Goal: Obtain resource: Obtain resource

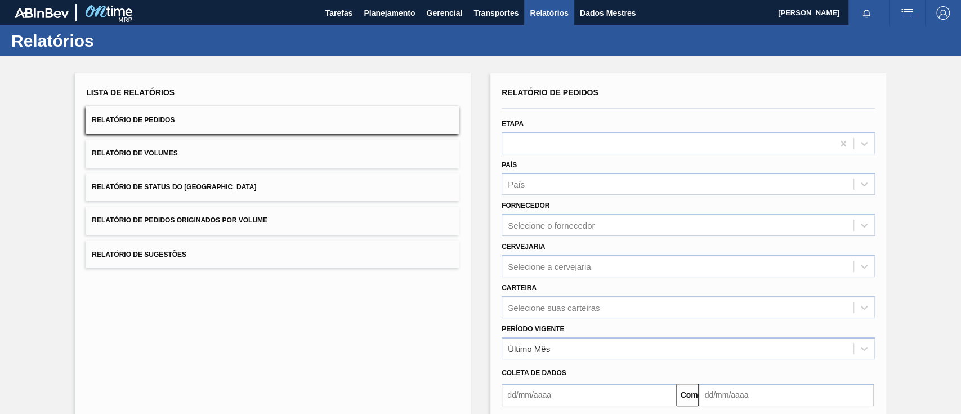
click at [251, 218] on font "Relatório de Pedidos Originados por Volume" at bounding box center [180, 221] width 176 height 8
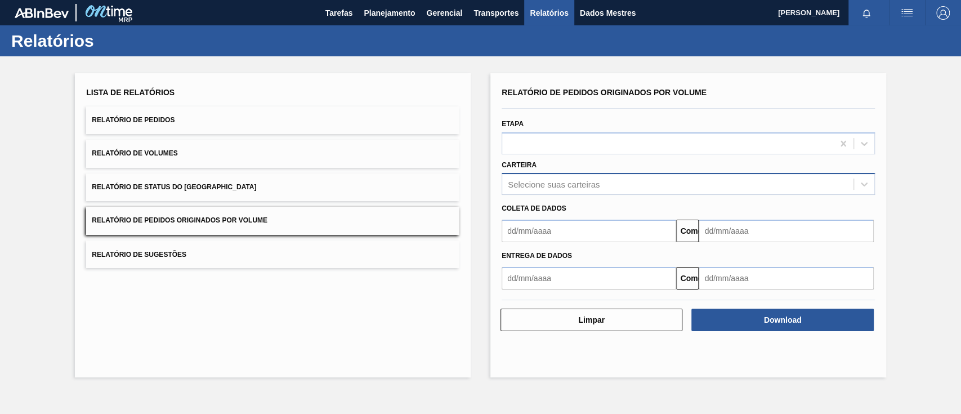
click at [544, 185] on font "Selecione suas carteiras" at bounding box center [554, 185] width 92 height 10
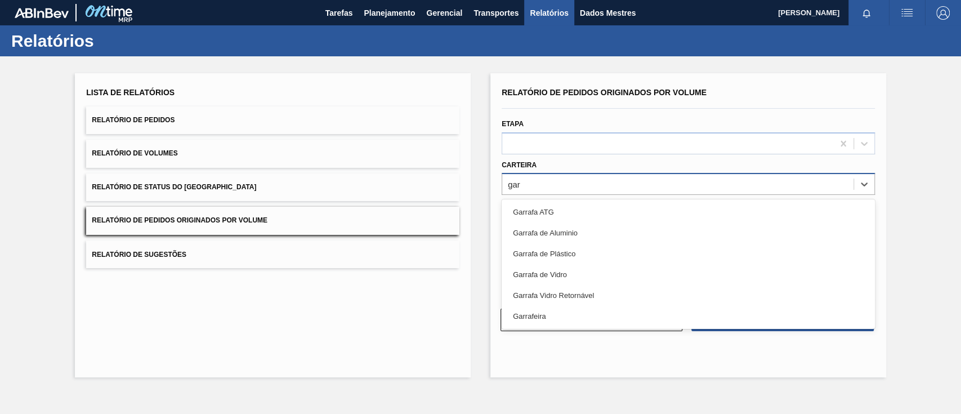
type input "ga"
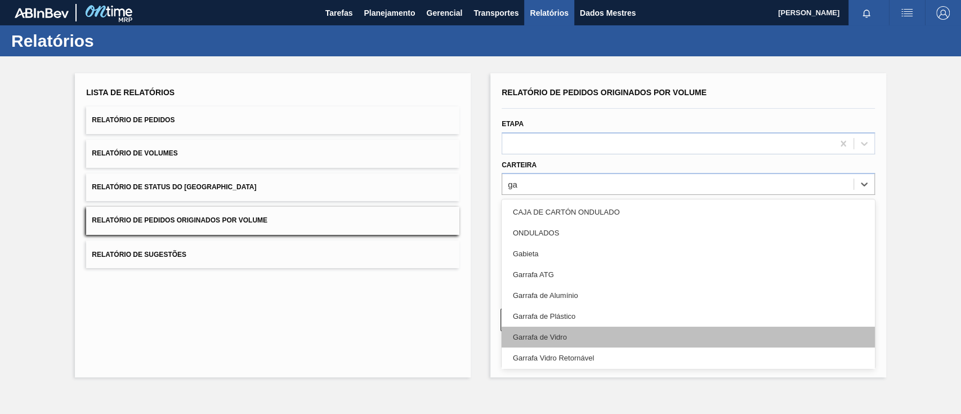
click at [564, 341] on div "Garrafa de Vidro" at bounding box center [688, 337] width 373 height 21
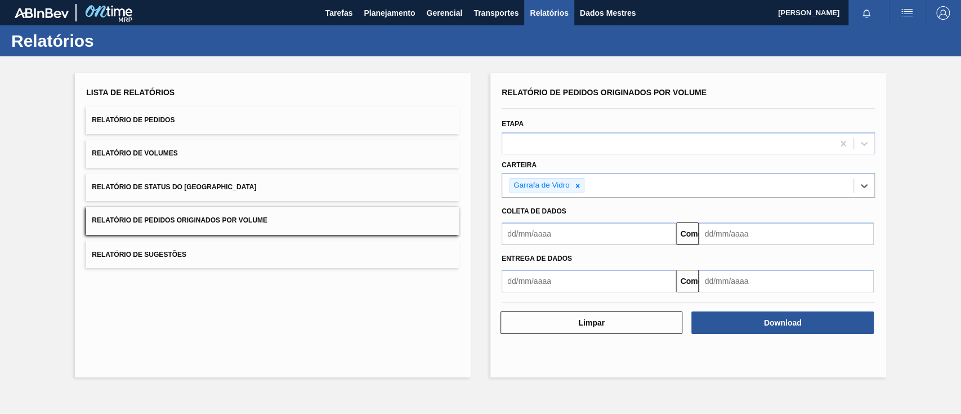
click at [556, 239] on input "text" at bounding box center [589, 233] width 175 height 23
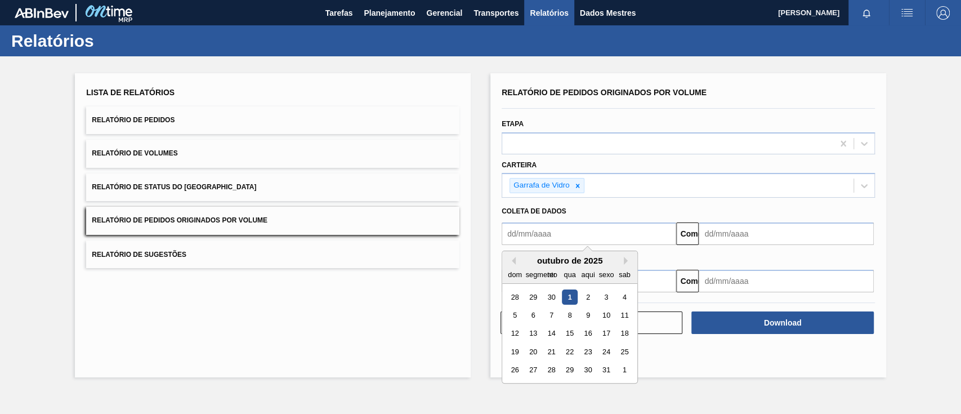
click at [572, 296] on div "1" at bounding box center [569, 296] width 15 height 15
type input "[DATE]"
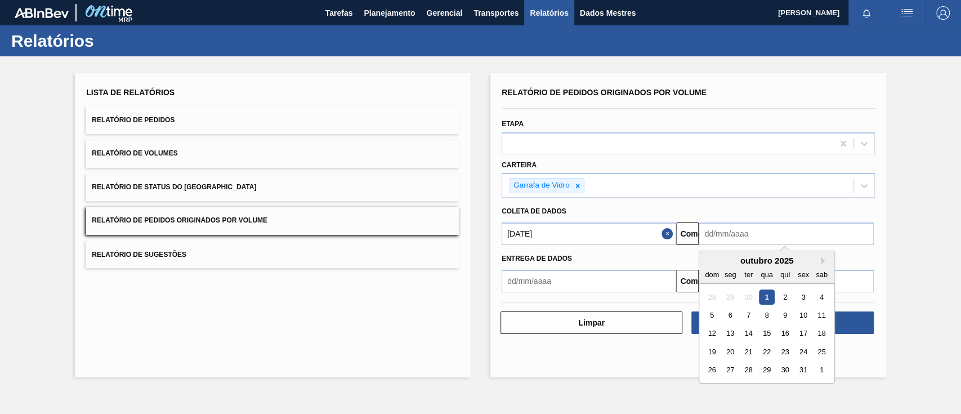
click at [733, 238] on input "text" at bounding box center [786, 233] width 175 height 23
click at [825, 297] on div "4" at bounding box center [821, 296] width 15 height 15
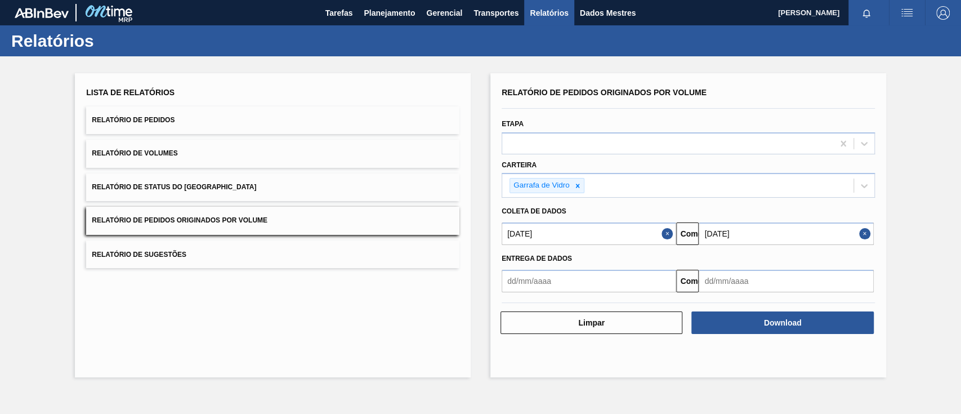
type input "[DATE]"
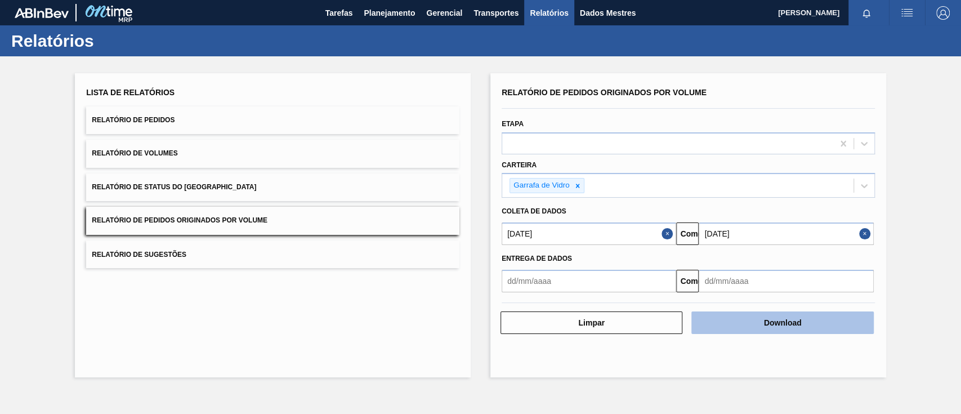
click at [833, 327] on button "Download" at bounding box center [782, 322] width 182 height 23
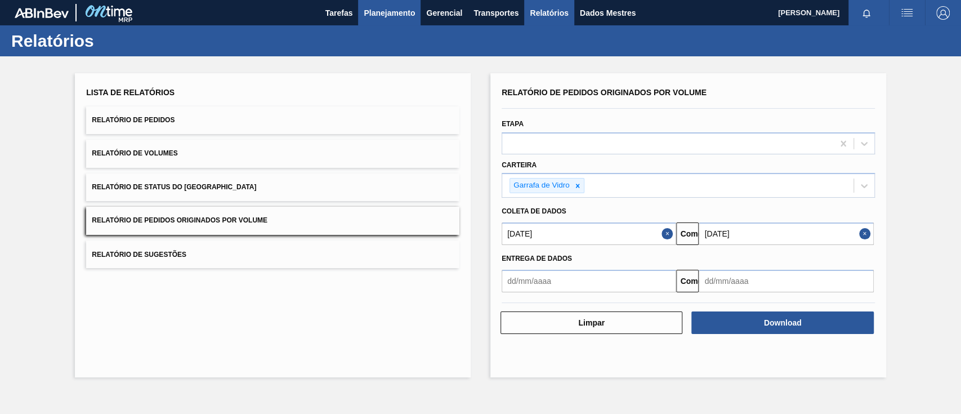
click at [387, 16] on font "Planejamento" at bounding box center [389, 12] width 51 height 9
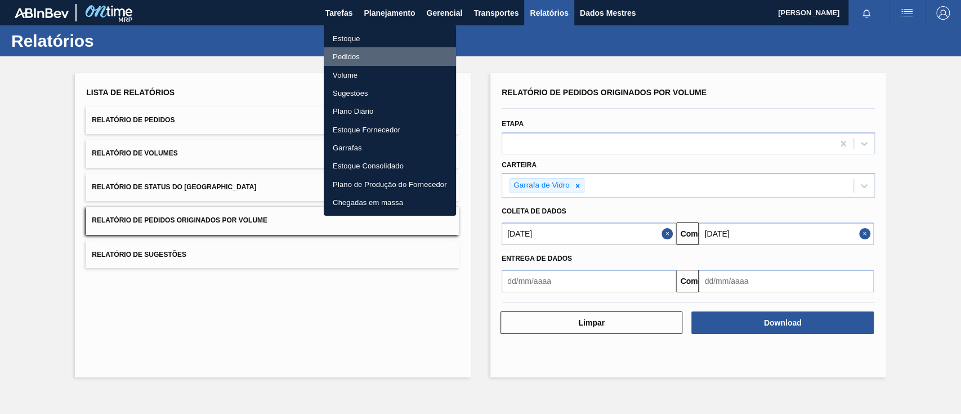
click at [346, 55] on font "Pedidos" at bounding box center [346, 56] width 27 height 8
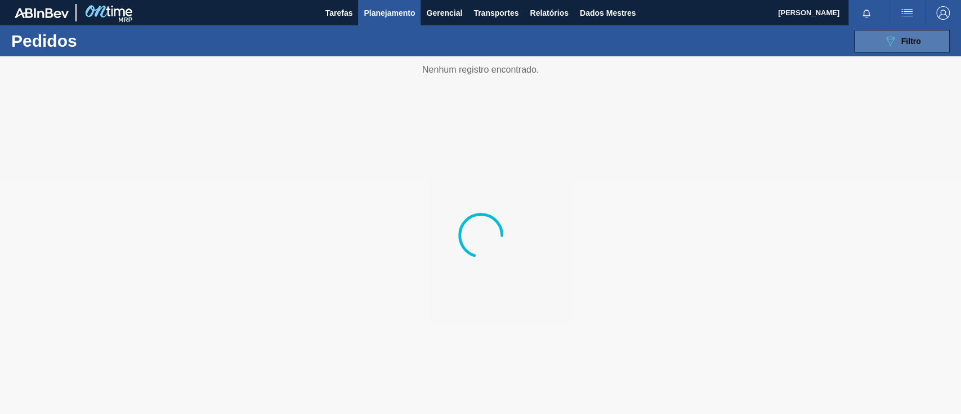
click at [865, 42] on button "089F7B8B-B2A5-4AFE-B5C0-19BA573D28AC Filtro" at bounding box center [902, 41] width 96 height 23
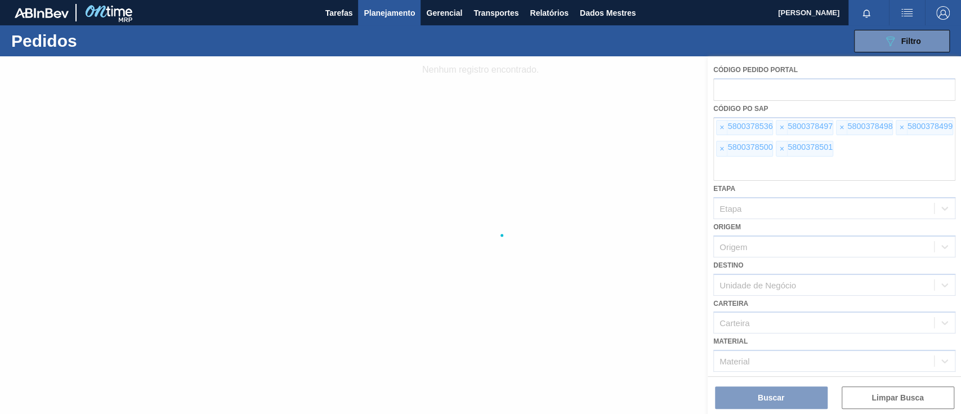
click at [726, 126] on div at bounding box center [480, 234] width 961 height 357
click at [718, 128] on div at bounding box center [480, 234] width 961 height 357
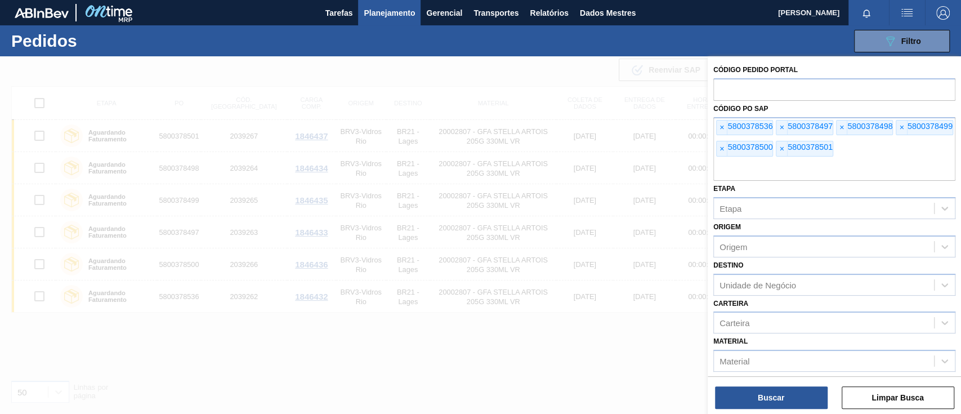
click at [718, 128] on span "×" at bounding box center [722, 127] width 11 height 15
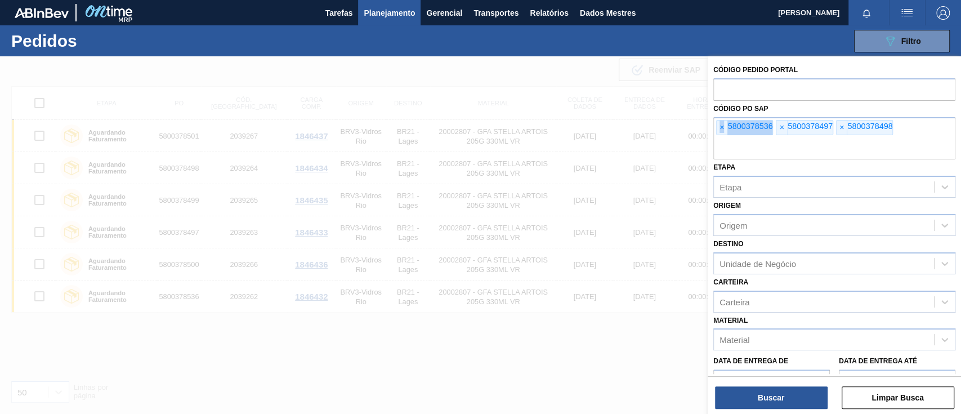
click at [718, 128] on span "×" at bounding box center [722, 127] width 11 height 15
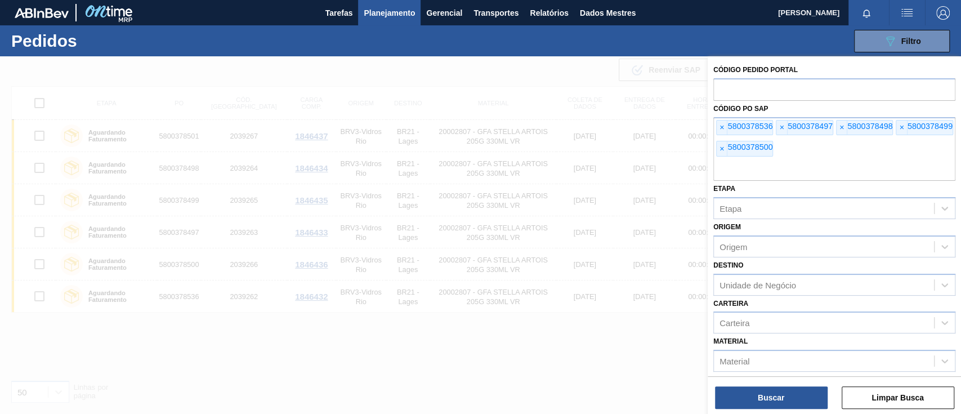
click at [718, 128] on span "×" at bounding box center [722, 127] width 11 height 15
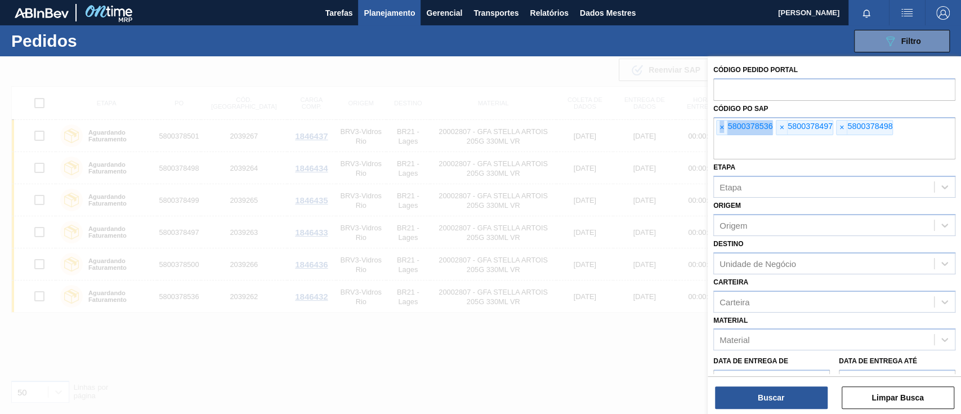
click at [718, 128] on span "×" at bounding box center [722, 127] width 11 height 15
click at [718, 138] on input "text" at bounding box center [834, 148] width 242 height 21
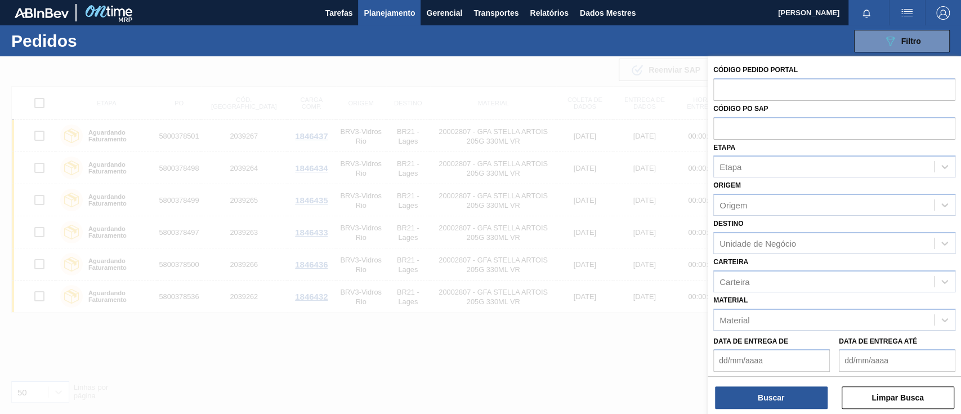
paste input "text"
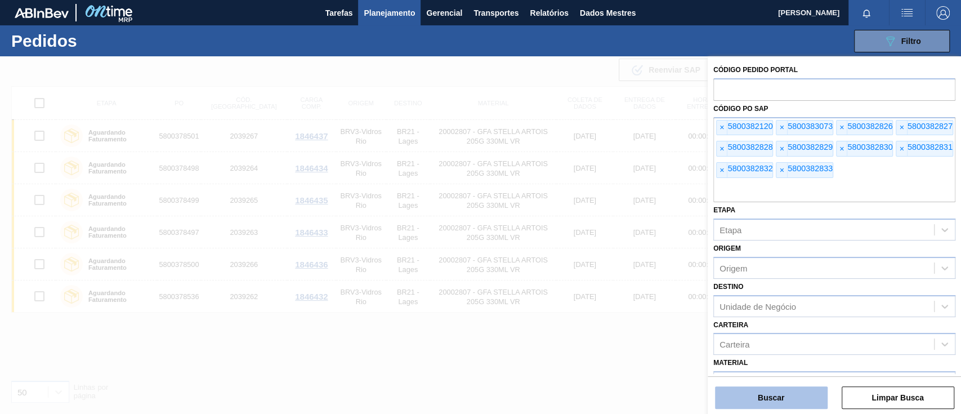
click at [759, 398] on font "Buscar" at bounding box center [771, 397] width 26 height 9
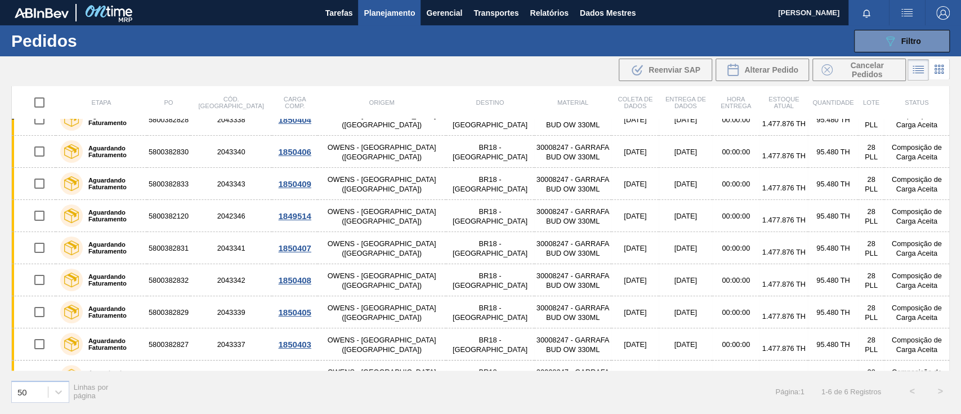
scroll to position [69, 0]
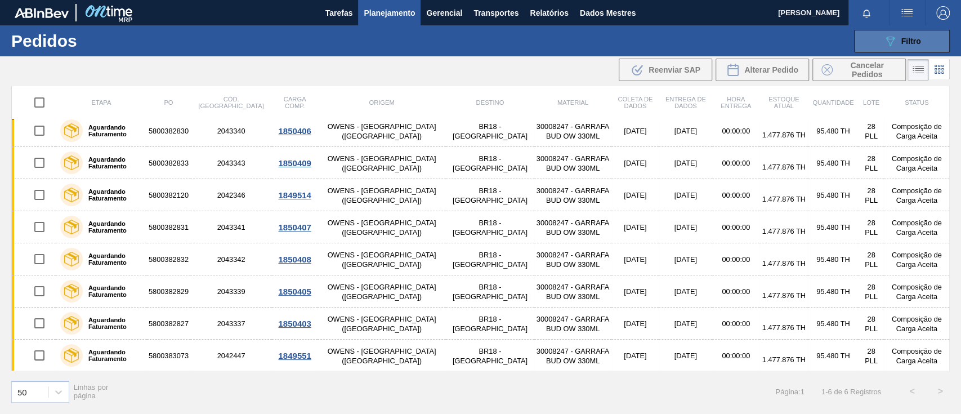
click at [887, 40] on icon "089F7B8B-B2A5-4AFE-B5C0-19BA573D28AC" at bounding box center [890, 41] width 14 height 14
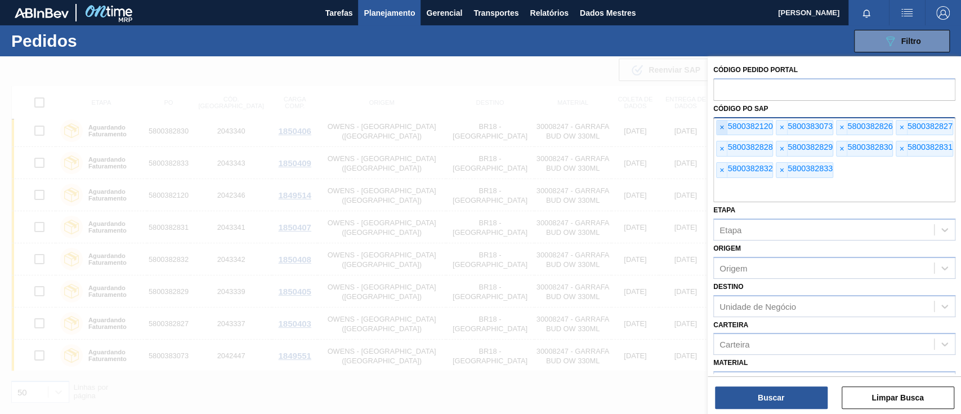
click at [720, 128] on font "×" at bounding box center [721, 127] width 5 height 9
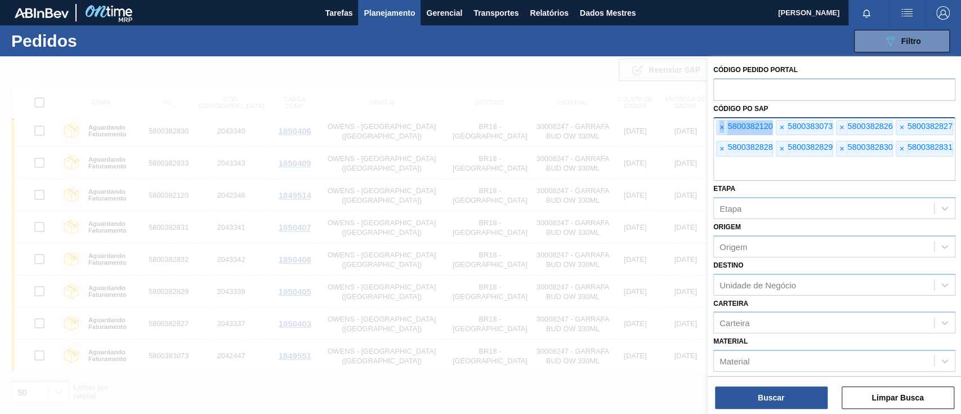
click at [720, 128] on font "×" at bounding box center [721, 127] width 5 height 9
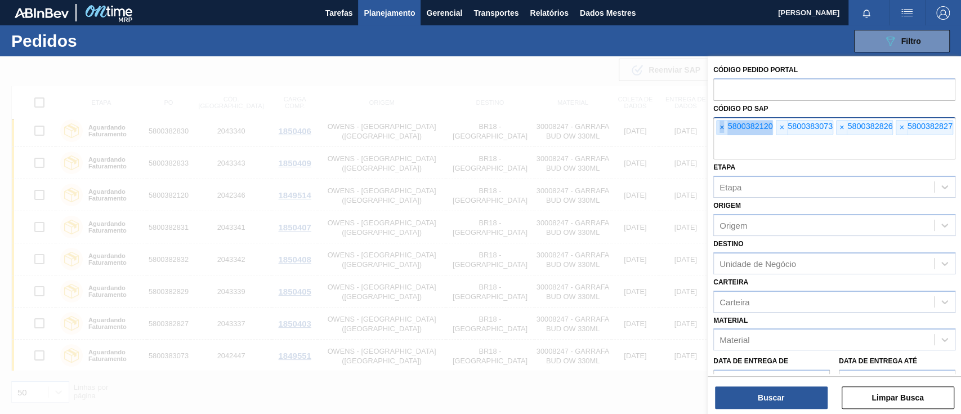
click at [720, 128] on font "×" at bounding box center [721, 127] width 5 height 9
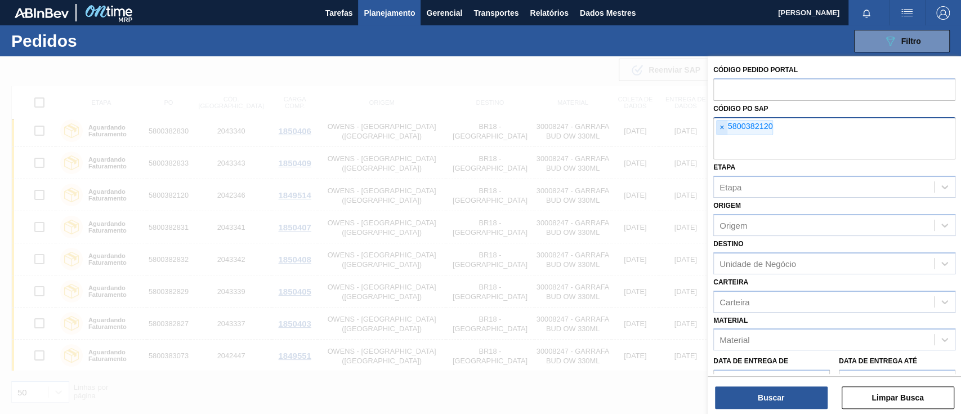
click at [720, 128] on font "×" at bounding box center [721, 127] width 5 height 9
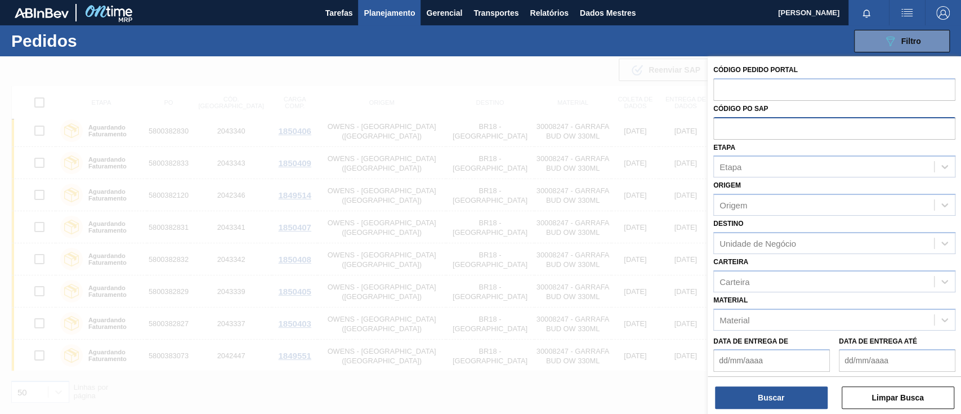
paste input "text"
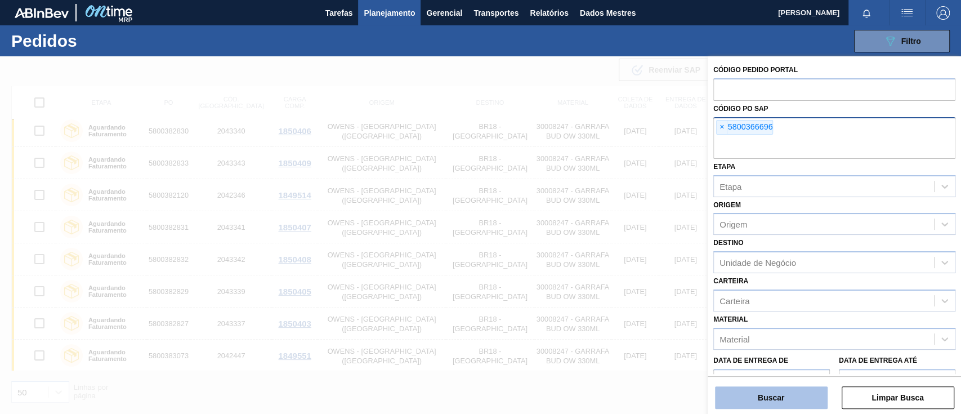
click at [779, 395] on font "Buscar" at bounding box center [771, 397] width 26 height 9
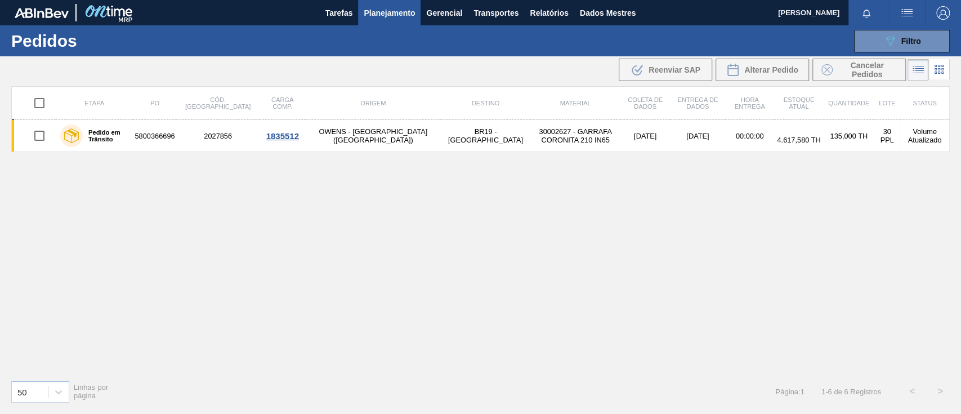
scroll to position [0, 0]
